Goal: Check status: Check status

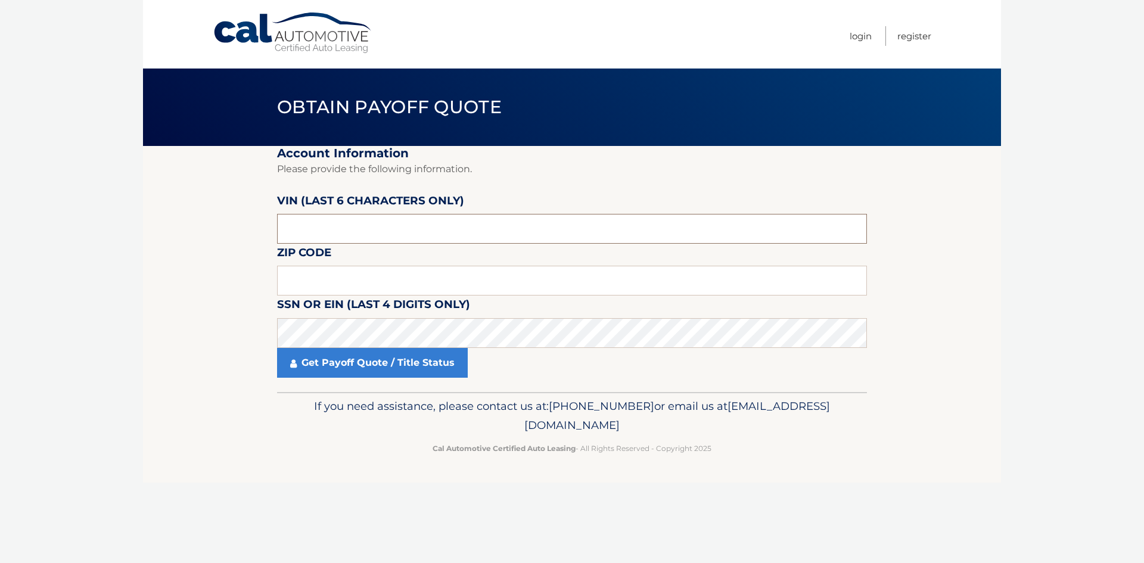
click at [323, 216] on input "text" at bounding box center [572, 229] width 590 height 30
type input "021852"
drag, startPoint x: 322, startPoint y: 265, endPoint x: 326, endPoint y: 272, distance: 8.0
click at [322, 244] on div "Zip Code" at bounding box center [572, 244] width 590 height 0
click at [326, 275] on input "text" at bounding box center [572, 281] width 590 height 30
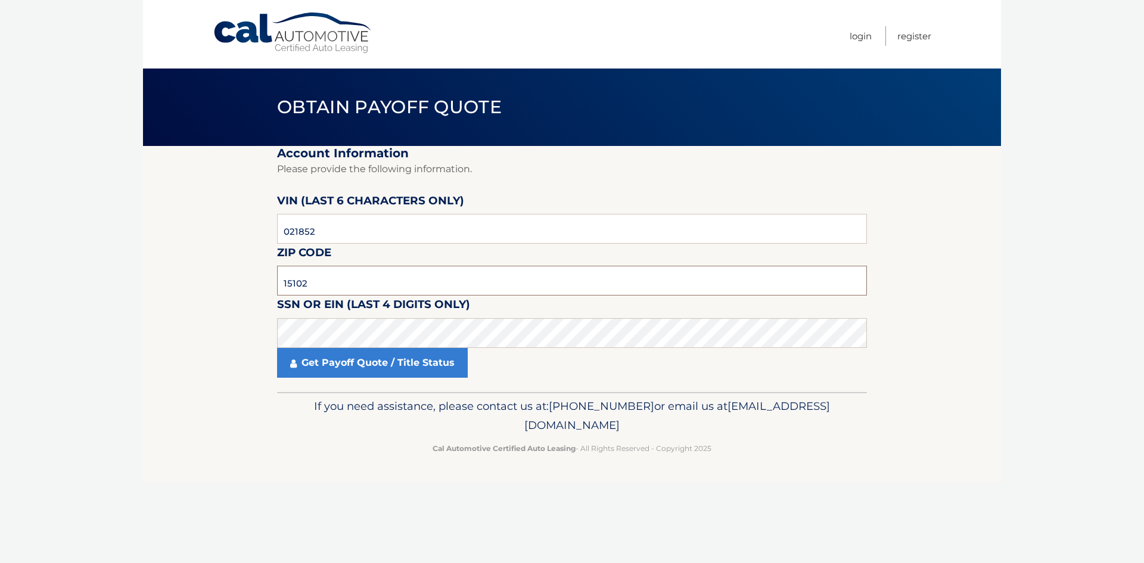
type input "15102"
click at [412, 363] on link "Get Payoff Quote / Title Status" at bounding box center [372, 363] width 191 height 30
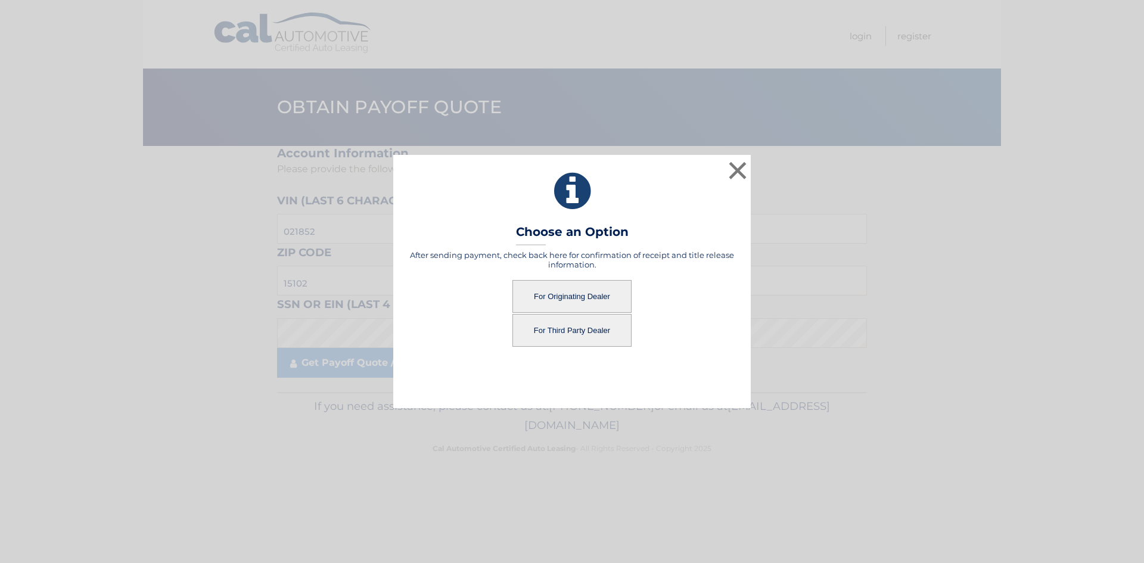
click at [563, 292] on button "For Originating Dealer" at bounding box center [571, 296] width 119 height 33
click at [563, 289] on button "For Originating Dealer" at bounding box center [571, 296] width 119 height 33
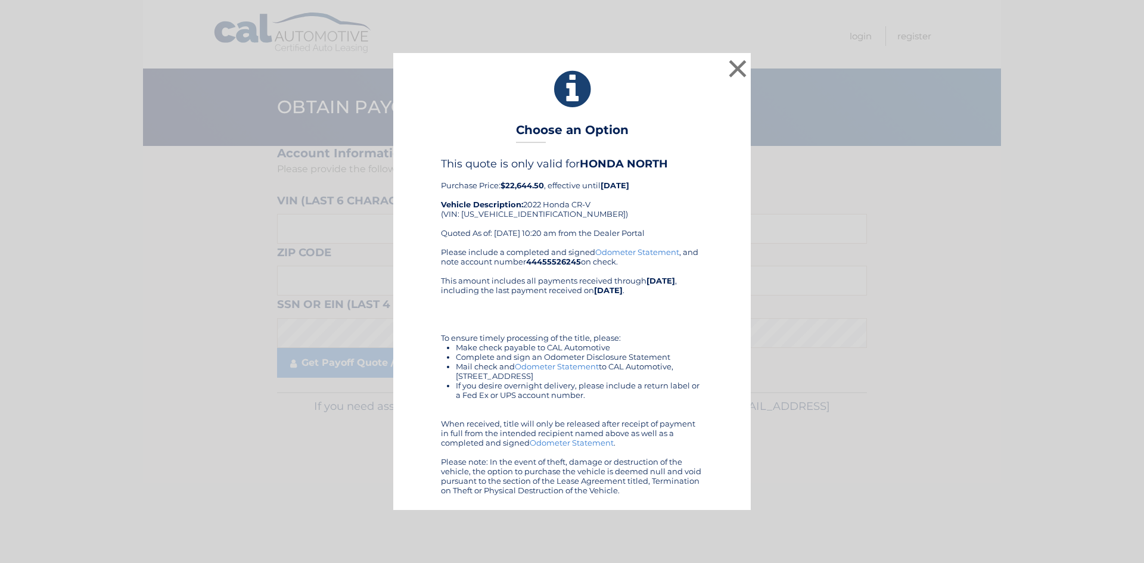
click at [619, 256] on div "Please include a completed and signed Odometer Statement , and note account num…" at bounding box center [572, 371] width 262 height 248
click at [619, 254] on link "Odometer Statement" at bounding box center [637, 252] width 84 height 10
click at [733, 67] on button "×" at bounding box center [737, 69] width 24 height 24
